Goal: Find specific page/section

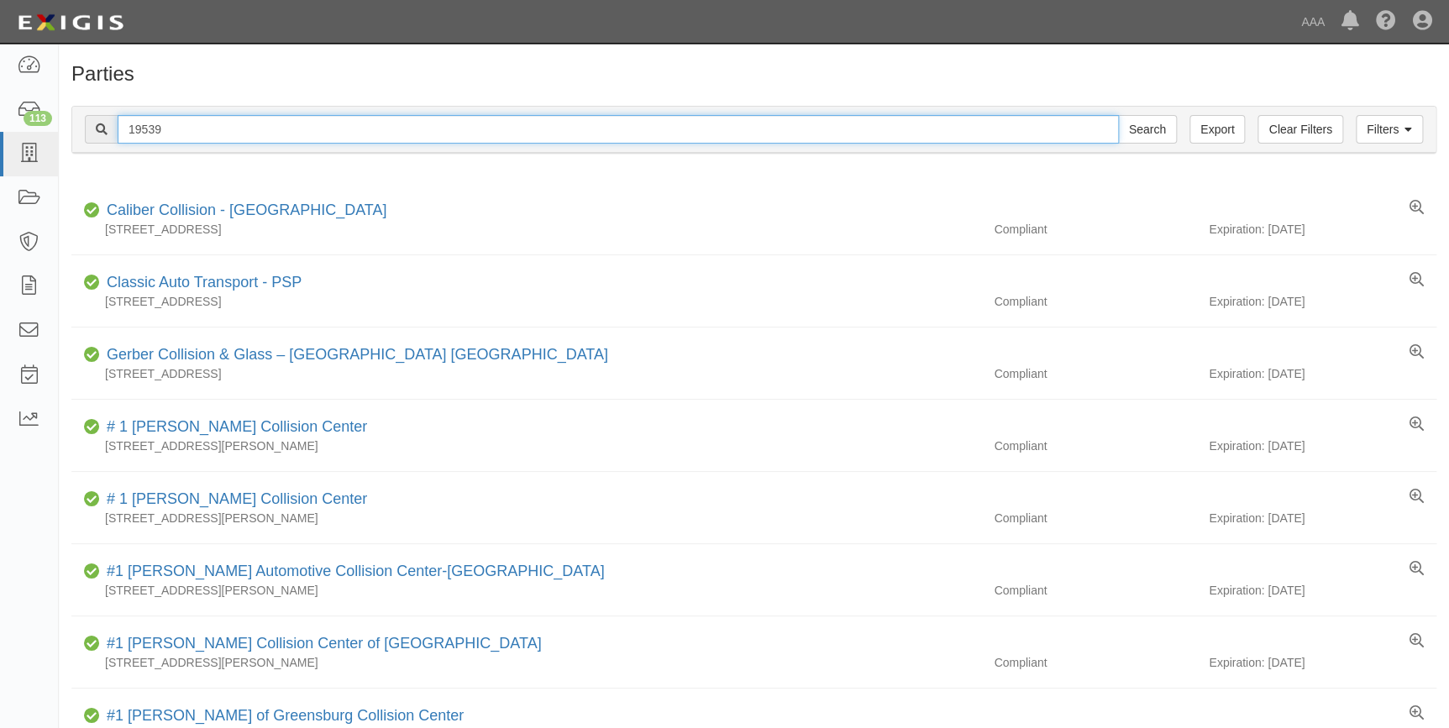
drag, startPoint x: 187, startPoint y: 134, endPoint x: 66, endPoint y: 149, distance: 122.8
click at [66, 146] on div "Filters Clear Filters Export 19539 Search Filters Compliance Status Compliant N…" at bounding box center [754, 131] width 1390 height 77
type input "20491"
click at [1118, 115] on input "Search" at bounding box center [1147, 129] width 59 height 29
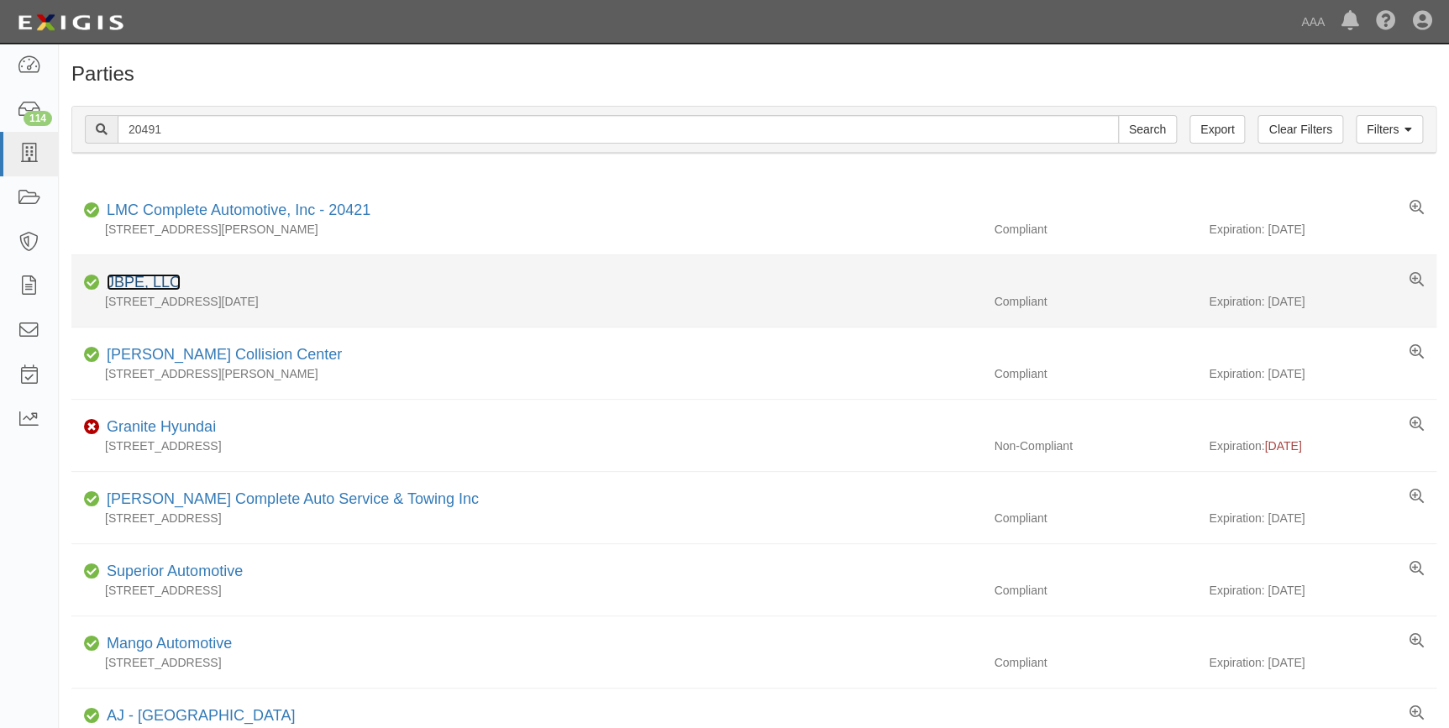
click at [143, 277] on link "JBPE, LLC" at bounding box center [144, 282] width 74 height 17
